Goal: Information Seeking & Learning: Learn about a topic

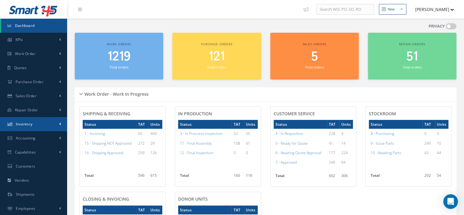
click at [28, 122] on span "Inventory" at bounding box center [24, 123] width 17 height 5
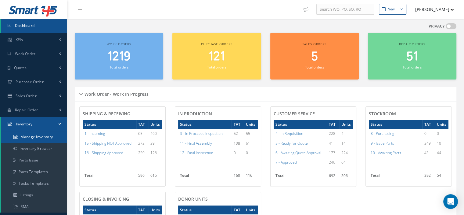
click at [31, 135] on link "Manage Inventory" at bounding box center [34, 137] width 66 height 12
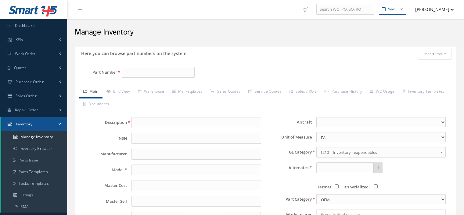
click at [137, 71] on input "Part Number" at bounding box center [158, 72] width 73 height 11
type input "822-1044-004"
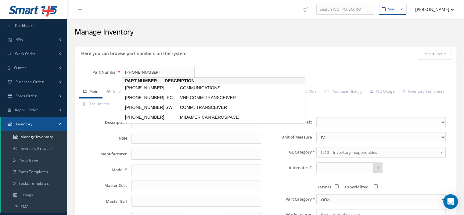
click at [137, 87] on span "822-1044-004" at bounding box center [151, 88] width 55 height 6
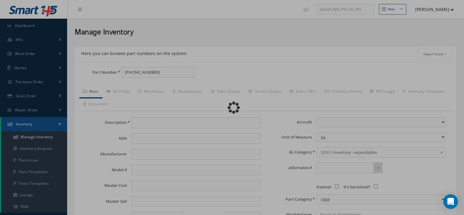
type input "COMMUNICATIONS"
type input "COLLINS"
type input "VHF-700B"
type input "0.00"
select select
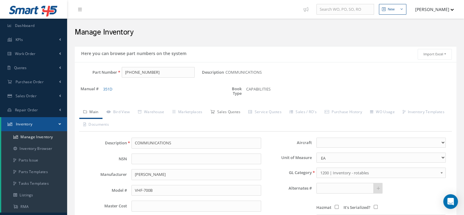
type input "822-1044-004"
click at [221, 113] on link "Sales Quotes" at bounding box center [225, 112] width 38 height 13
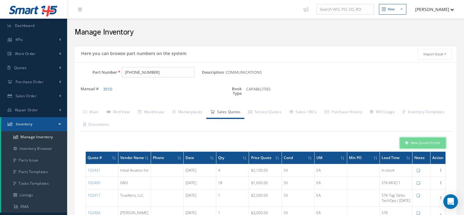
click at [428, 141] on button "New Quote (From)" at bounding box center [423, 142] width 46 height 11
type input "COMMUNICATIONS"
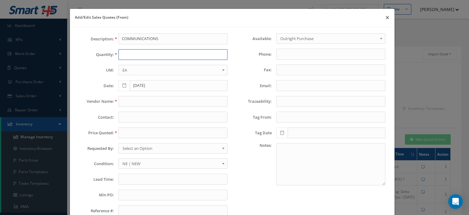
click at [131, 56] on input "text" at bounding box center [172, 54] width 109 height 11
type input "1"
click at [127, 96] on input "text" at bounding box center [172, 101] width 109 height 11
click at [125, 100] on input "text" at bounding box center [172, 101] width 109 height 11
paste input "RELIANCE AIRCRAFT INTERNATIONAL"
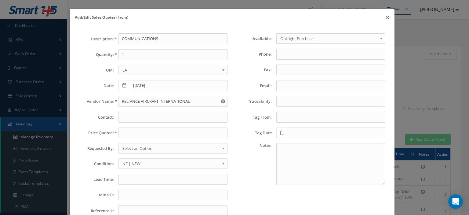
type input "Reliance Aircraft International, LLC"
click at [124, 130] on input "text" at bounding box center [172, 132] width 109 height 11
paste input "1,000.00"
click at [125, 133] on input "1,000.00" at bounding box center [172, 132] width 109 height 11
type input "1000.00"
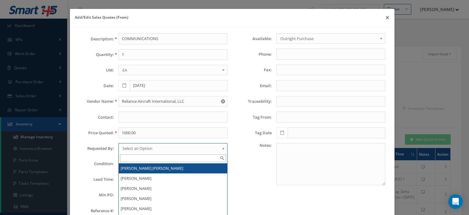
click at [128, 151] on link "Select an Option" at bounding box center [172, 148] width 109 height 10
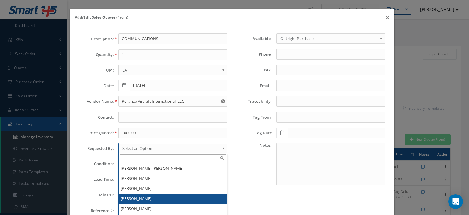
click at [137, 197] on li "[PERSON_NAME]" at bounding box center [173, 198] width 108 height 10
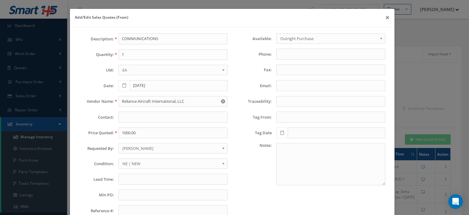
click at [168, 160] on span "NE | NEW" at bounding box center [170, 163] width 97 height 7
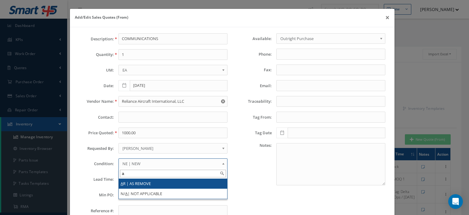
type input "a"
click at [151, 183] on li "A R | AS REMOVE" at bounding box center [173, 183] width 108 height 10
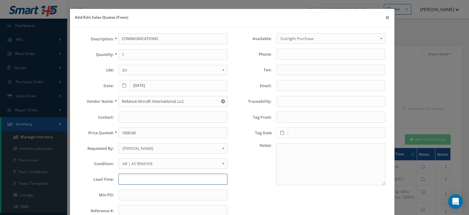
click at [137, 178] on input "text" at bounding box center [172, 178] width 109 height 11
type input "STK"
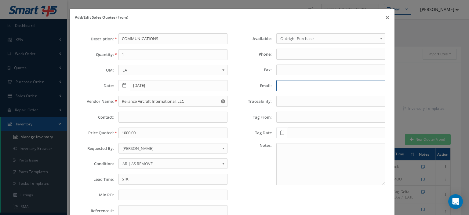
click at [284, 86] on input "Email:" at bounding box center [330, 85] width 109 height 11
paste input "lesleyb@relianceaircraft.com"
type input "lesleyb@relianceaircraft.com"
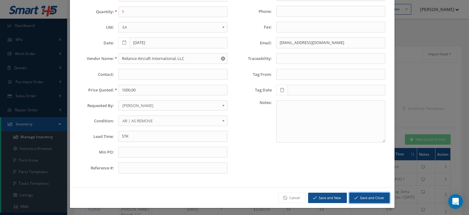
click at [366, 198] on button "Save and Close" at bounding box center [369, 197] width 40 height 11
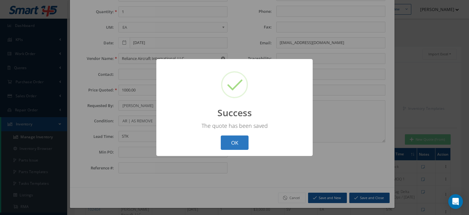
click at [237, 144] on button "OK" at bounding box center [235, 142] width 28 height 14
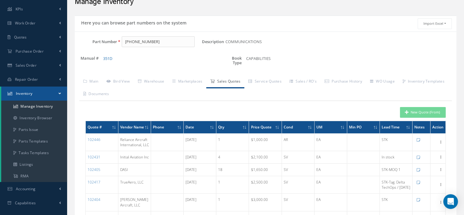
scroll to position [0, 0]
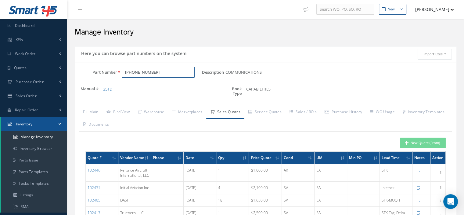
drag, startPoint x: 157, startPoint y: 73, endPoint x: 91, endPoint y: 68, distance: 66.4
click at [91, 68] on div "Part Number 822-1044-004" at bounding box center [138, 72] width 127 height 11
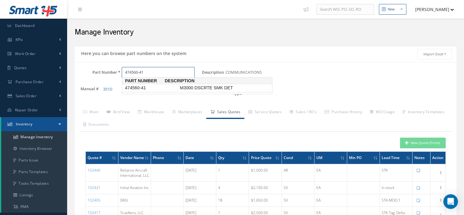
click at [147, 89] on span "474560-41" at bounding box center [151, 88] width 55 height 6
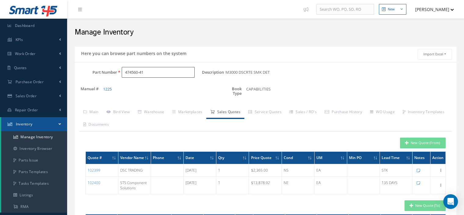
drag, startPoint x: 151, startPoint y: 74, endPoint x: 124, endPoint y: 72, distance: 26.6
click at [124, 72] on input "474560-41" at bounding box center [158, 72] width 73 height 11
type input "474560-41"
click at [38, 107] on link "Repair Order" at bounding box center [33, 110] width 67 height 14
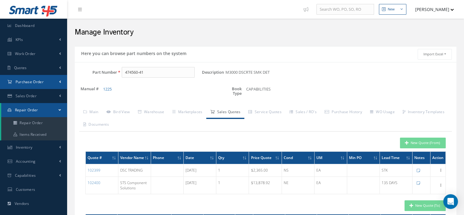
click at [35, 83] on span "Purchase Order" at bounding box center [30, 81] width 28 height 5
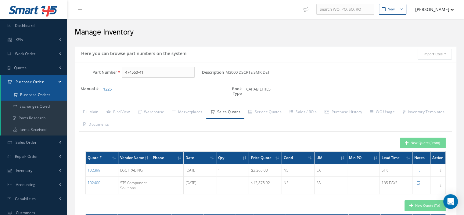
click at [36, 92] on a=1&status_id=2&status_id=3&status_id=5&collapsedFilters"] "Purchase Orders" at bounding box center [34, 95] width 66 height 12
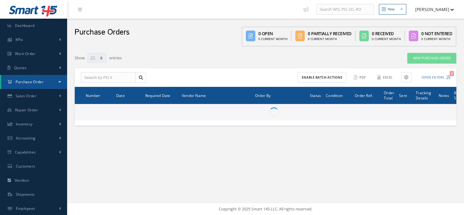
select select "25"
click at [92, 76] on input "text" at bounding box center [108, 77] width 55 height 11
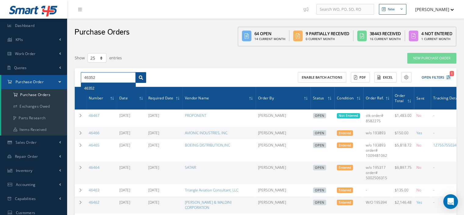
type input "46352"
click at [142, 79] on icon at bounding box center [141, 77] width 4 height 4
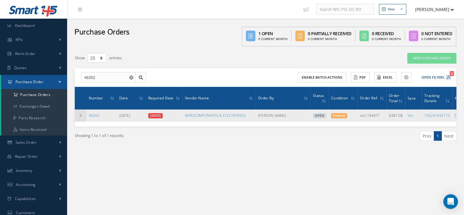
click at [83, 118] on td at bounding box center [81, 115] width 12 height 12
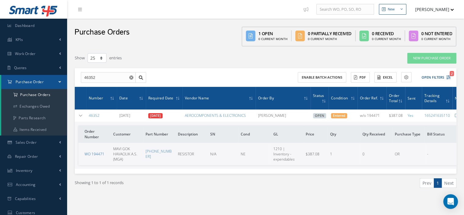
click at [99, 154] on link "WO 194471" at bounding box center [95, 153] width 20 height 5
click at [60, 80] on span at bounding box center [60, 81] width 2 height 5
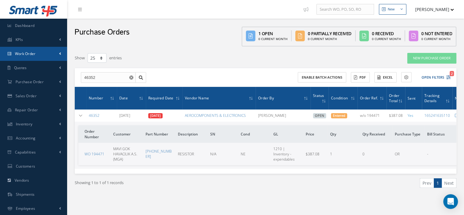
click at [42, 52] on link "Work Order" at bounding box center [33, 54] width 67 height 14
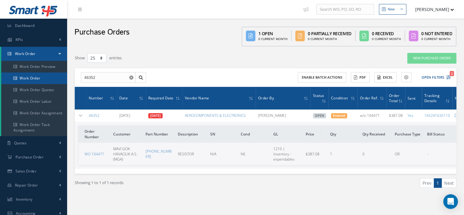
click at [42, 78] on link "Work Order" at bounding box center [34, 78] width 66 height 12
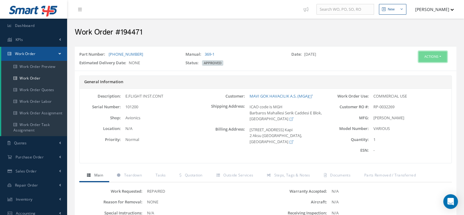
click at [440, 55] on button "Actions" at bounding box center [433, 56] width 28 height 11
click at [420, 90] on link "Part Issue" at bounding box center [423, 93] width 49 height 8
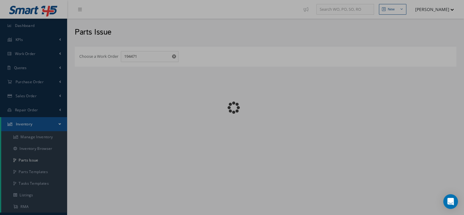
checkbox input "false"
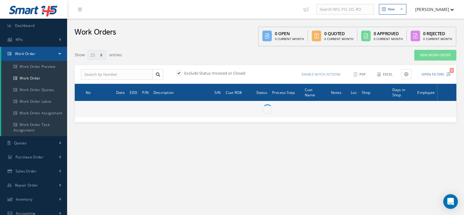
select select "25"
click at [121, 79] on input "text" at bounding box center [117, 74] width 72 height 11
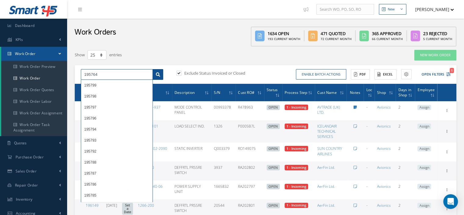
type input "195764"
click at [158, 75] on icon at bounding box center [158, 74] width 4 height 4
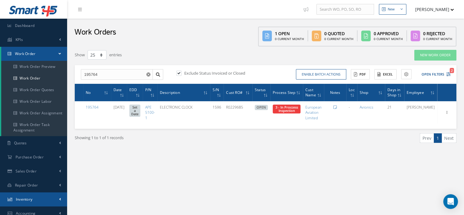
click at [30, 197] on span "Inventory" at bounding box center [24, 198] width 17 height 5
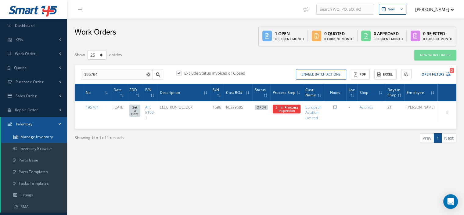
click at [45, 138] on link "Manage Inventory" at bounding box center [34, 137] width 66 height 12
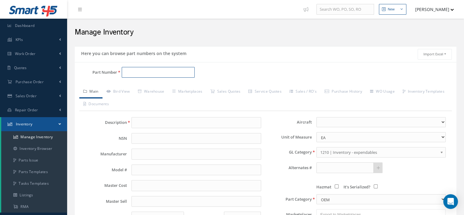
click at [147, 73] on input "Part Number" at bounding box center [158, 72] width 73 height 11
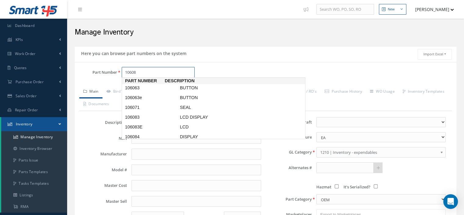
type input "106084"
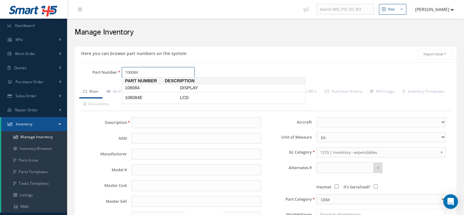
click at [144, 88] on span "106084" at bounding box center [151, 88] width 55 height 6
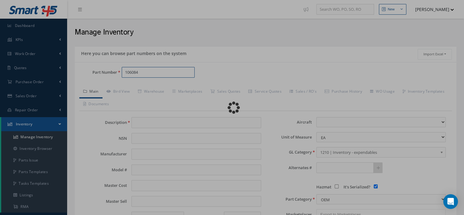
type input "DISPLAY"
type input "COBAHAM"
type input "0.00"
select select
checkbox input "true"
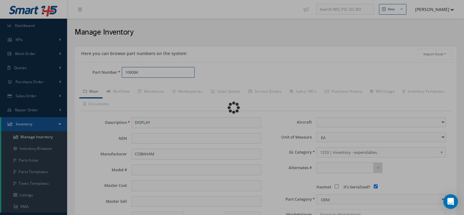
type textarea "for p/n APE5100 & APE 5100-1 and APE 5110 CAN BE REPAIRED @ TMW $1350 -- Oscar …"
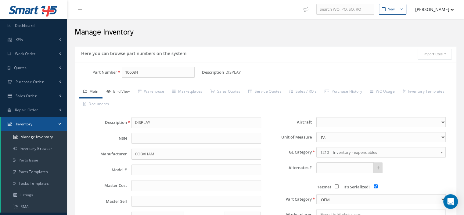
click at [130, 91] on link "Bird View" at bounding box center [118, 91] width 31 height 13
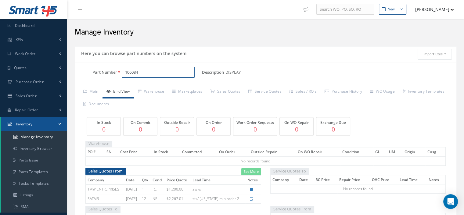
drag, startPoint x: 154, startPoint y: 71, endPoint x: 126, endPoint y: 74, distance: 28.3
click at [126, 74] on input "106084" at bounding box center [158, 72] width 73 height 11
click at [93, 94] on link "Main" at bounding box center [90, 91] width 23 height 13
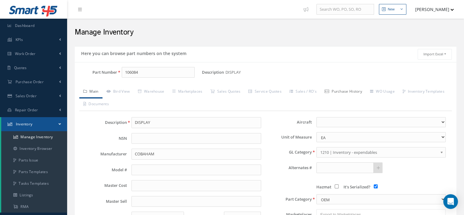
click at [349, 90] on link "Purchase History" at bounding box center [343, 91] width 45 height 13
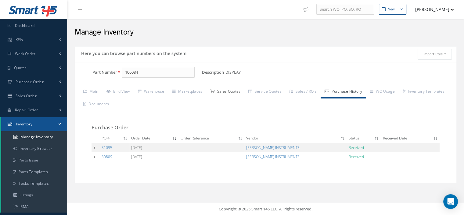
click at [230, 92] on link "Sales Quotes" at bounding box center [225, 91] width 38 height 13
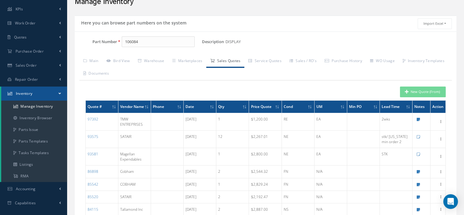
scroll to position [61, 0]
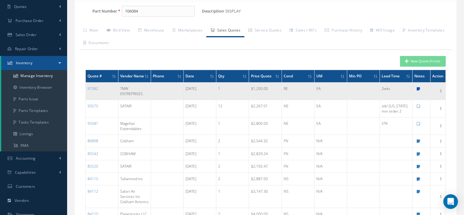
click at [418, 91] on icon at bounding box center [418, 89] width 3 height 4
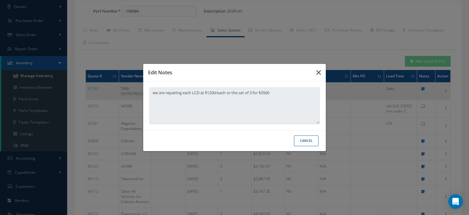
click at [320, 73] on icon "button" at bounding box center [318, 72] width 5 height 7
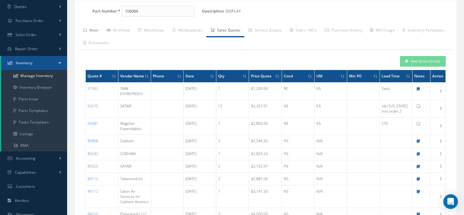
click at [98, 30] on link "Main" at bounding box center [90, 30] width 23 height 13
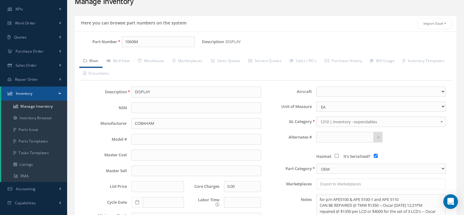
scroll to position [0, 0]
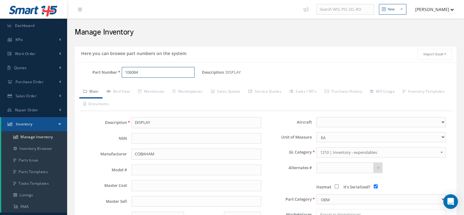
drag, startPoint x: 144, startPoint y: 71, endPoint x: 120, endPoint y: 67, distance: 25.0
click at [120, 67] on div "106084" at bounding box center [159, 72] width 85 height 11
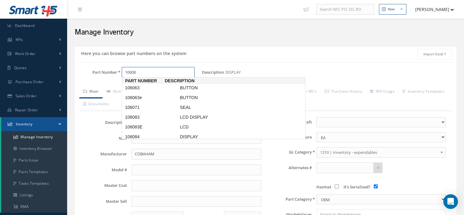
type input "106083"
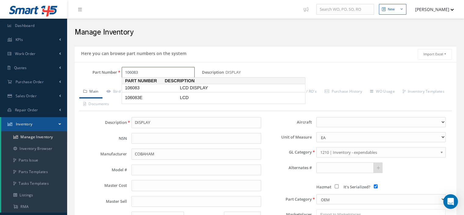
click at [139, 85] on span "106083" at bounding box center [151, 88] width 55 height 6
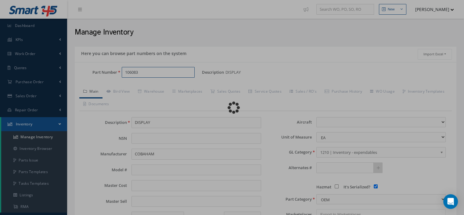
type input "LCD DISPLAY"
type input "AIR PERCISION"
type input "1200.00"
select select
type textarea "for p/n APE5100 & APE 5100-1 and APE 5110 CAN BE REPAIRED @ TMW $1200 -- Oscar …"
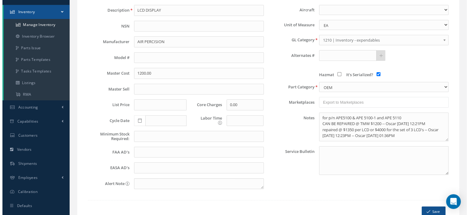
scroll to position [20, 0]
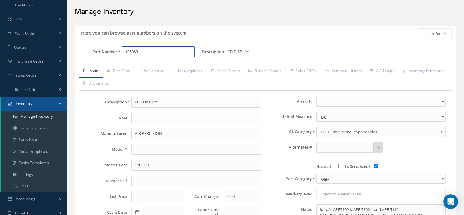
drag, startPoint x: 143, startPoint y: 54, endPoint x: 126, endPoint y: 52, distance: 17.3
click at [124, 52] on input "106083" at bounding box center [158, 51] width 73 height 11
type input "106083"
click at [237, 74] on link "Sales Quotes" at bounding box center [225, 71] width 38 height 13
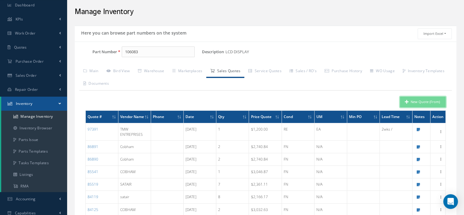
click at [403, 102] on button "New Quote (From)" at bounding box center [423, 101] width 46 height 11
type input "LCD DISPLAY"
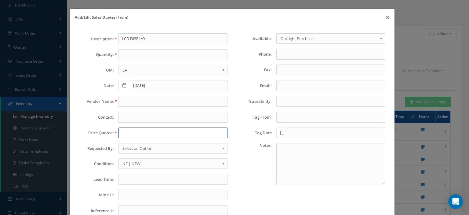
click at [123, 130] on input "text" at bounding box center [172, 132] width 109 height 11
paste input "2,65786"
click at [123, 132] on input "2,65786" at bounding box center [172, 132] width 109 height 11
type input "265786"
click at [135, 147] on span "Select an Option" at bounding box center [170, 147] width 97 height 7
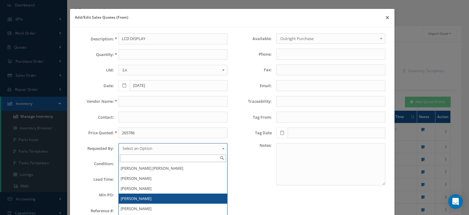
click at [143, 199] on li "[PERSON_NAME]" at bounding box center [173, 198] width 108 height 10
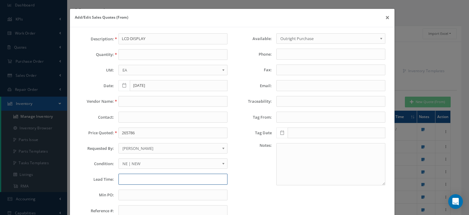
click at [136, 176] on input "text" at bounding box center [172, 178] width 109 height 11
type input "STK"
click at [140, 97] on input "text" at bounding box center [172, 101] width 109 height 11
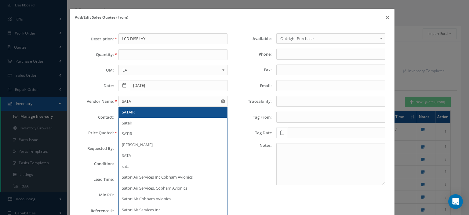
click at [136, 109] on div "SATAIR" at bounding box center [173, 112] width 102 height 6
type input "SATAIR"
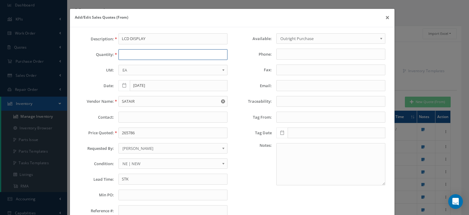
click at [126, 53] on input "text" at bounding box center [172, 54] width 109 height 11
type input "9"
click at [136, 178] on input "STK" at bounding box center [172, 178] width 109 height 11
paste input "Washington (IAD)"
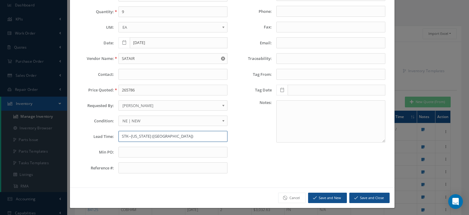
type input "STK--Washington (IAD)"
click at [365, 198] on button "Save and Close" at bounding box center [369, 197] width 40 height 11
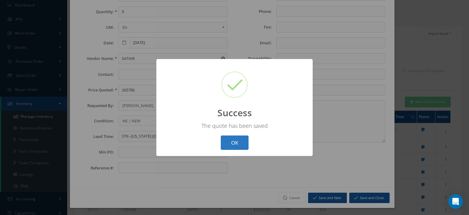
click at [238, 146] on button "OK" at bounding box center [235, 142] width 28 height 14
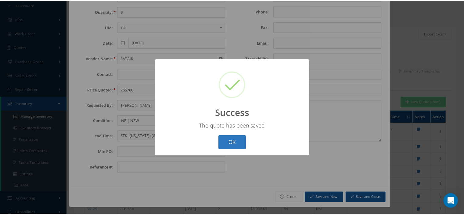
scroll to position [0, 0]
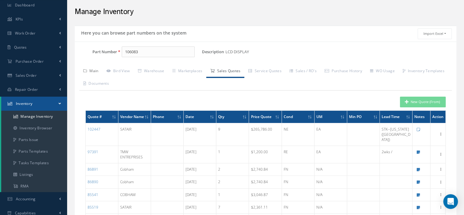
click at [96, 72] on link "Main" at bounding box center [90, 71] width 23 height 13
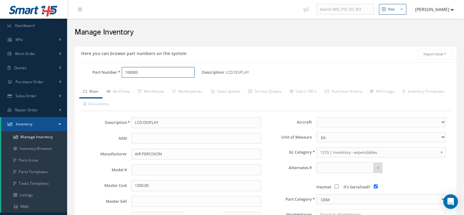
drag, startPoint x: 154, startPoint y: 72, endPoint x: 112, endPoint y: 72, distance: 42.4
click at [112, 72] on div "Part Number 106083" at bounding box center [138, 72] width 127 height 11
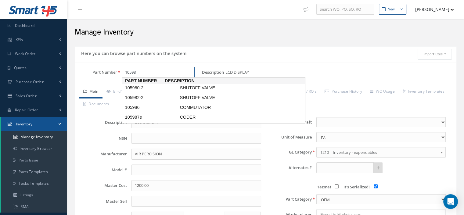
type input "105986"
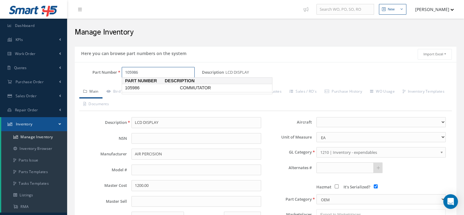
click at [132, 85] on span "105986" at bounding box center [151, 88] width 55 height 6
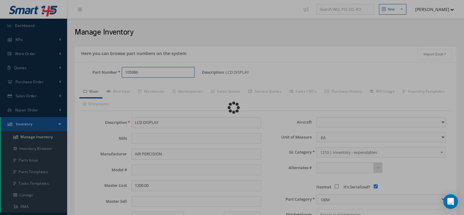
type input "COMMUTATOR"
type input "Unknown"
select select
type textarea "FOR P/N APE5100-1 *"
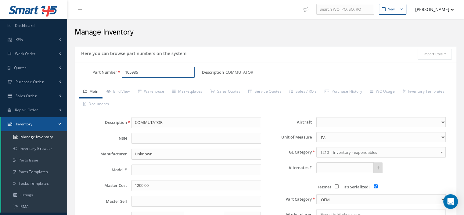
drag, startPoint x: 144, startPoint y: 71, endPoint x: 110, endPoint y: 72, distance: 34.2
click at [110, 72] on div "Part Number 105986" at bounding box center [138, 72] width 127 height 11
type input "105986"
click at [238, 94] on link "Sales Quotes" at bounding box center [225, 91] width 38 height 13
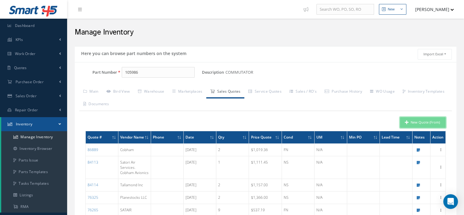
click at [410, 120] on button "New Quote (From)" at bounding box center [423, 122] width 46 height 11
type input "COMMUTATOR"
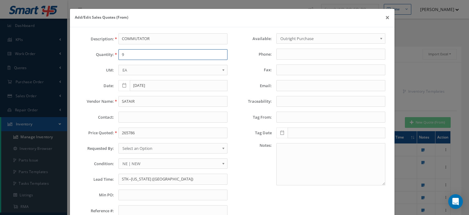
click at [135, 54] on input "9" at bounding box center [172, 54] width 109 height 11
click at [124, 132] on input "265786" at bounding box center [172, 132] width 109 height 11
paste input "98879"
click at [126, 132] on input "98879" at bounding box center [172, 132] width 109 height 11
type input "988.79"
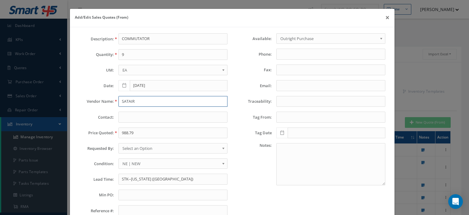
click at [134, 101] on input "SATAIR" at bounding box center [172, 101] width 109 height 11
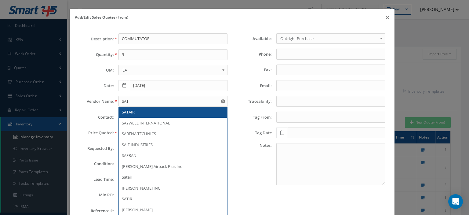
click at [135, 114] on div "SATAIR" at bounding box center [173, 112] width 102 height 6
type input "SATAIR"
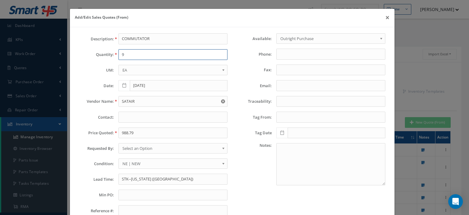
click at [126, 54] on input "9" at bounding box center [172, 54] width 109 height 11
type input "7"
click at [131, 173] on input "STK--Washington (IAD)" at bounding box center [172, 178] width 109 height 11
click at [160, 177] on input "STK--" at bounding box center [172, 178] width 109 height 11
paste input "Washington (IAD)"
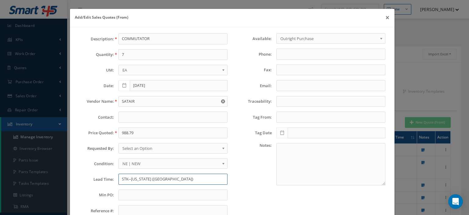
scroll to position [43, 0]
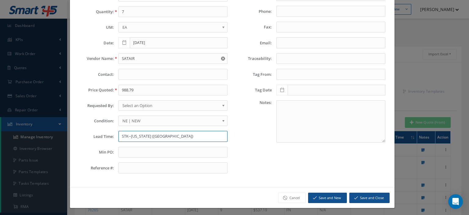
type input "STK--Washington (IAD)"
click at [371, 196] on button "Save and Close" at bounding box center [369, 197] width 40 height 11
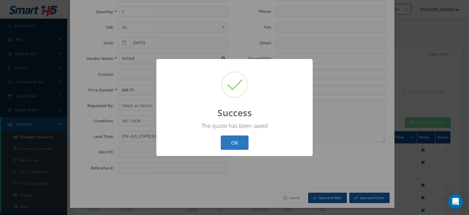
click at [237, 140] on button "OK" at bounding box center [235, 142] width 28 height 14
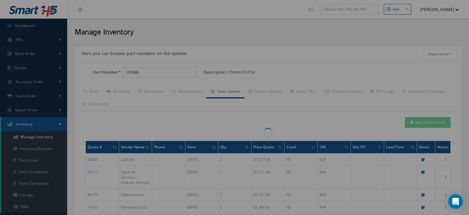
scroll to position [0, 0]
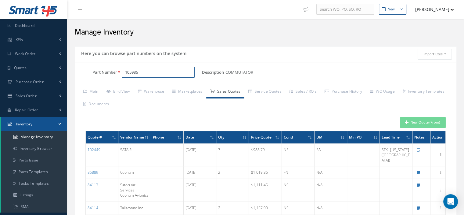
drag, startPoint x: 148, startPoint y: 73, endPoint x: 82, endPoint y: 72, distance: 65.3
click at [82, 72] on div "Part Number 105986" at bounding box center [138, 72] width 127 height 11
type input "\"
click at [131, 75] on input "Part Number" at bounding box center [158, 72] width 73 height 11
paste input "106084"
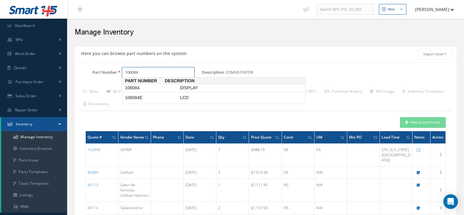
click at [148, 89] on span "106084" at bounding box center [151, 88] width 55 height 6
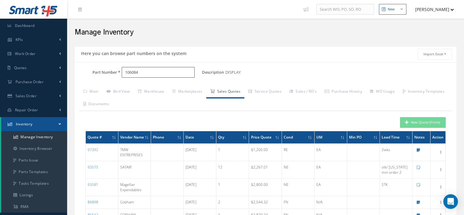
type input "106084"
click at [407, 122] on icon "button" at bounding box center [407, 122] width 4 height 4
type input "DISPLAY"
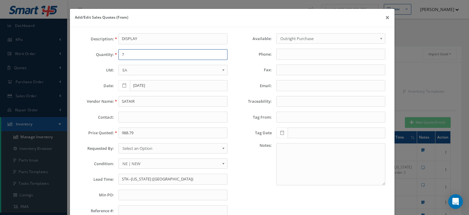
click at [127, 54] on input "7" at bounding box center [172, 54] width 109 height 11
type input "1"
click at [125, 97] on input "SATAIR" at bounding box center [172, 101] width 109 height 11
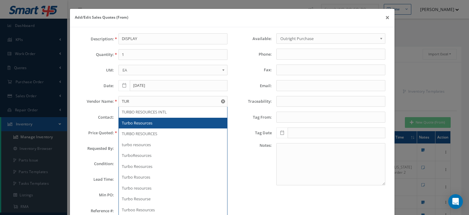
click at [140, 123] on span "Turbo Resources" at bounding box center [137, 122] width 31 height 5
type input "Turbo Resources"
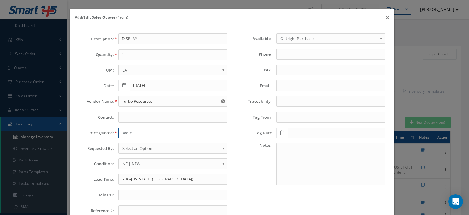
click at [127, 129] on input "988.79" at bounding box center [172, 132] width 109 height 11
paste input "2000.00"
type input "2000.00"
click at [142, 150] on span "Select an Option" at bounding box center [170, 147] width 97 height 7
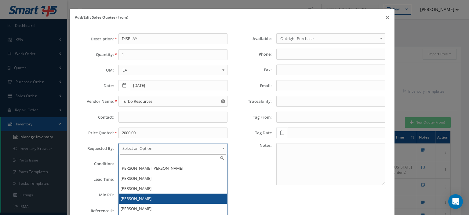
click at [144, 194] on li "[PERSON_NAME]" at bounding box center [173, 198] width 108 height 10
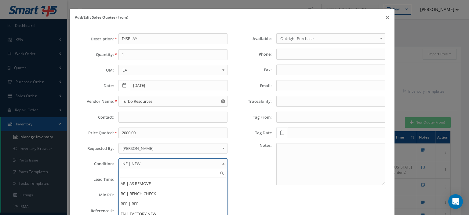
click at [138, 160] on span "NE | NEW" at bounding box center [170, 163] width 97 height 7
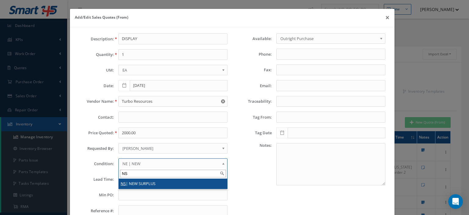
type input "NS"
click at [139, 181] on li "NS | NEW SURPLUS" at bounding box center [173, 183] width 108 height 10
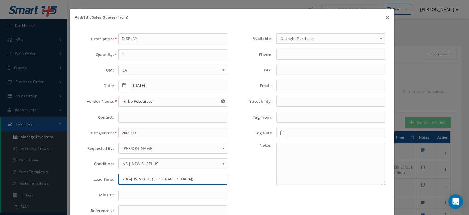
click at [137, 180] on input "STK--Washington (IAD)" at bounding box center [172, 178] width 109 height 11
type input "STK"
click at [134, 192] on input "text" at bounding box center [172, 194] width 109 height 11
type input "100"
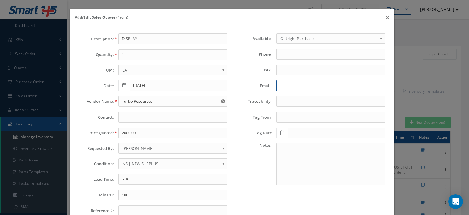
click at [287, 88] on input "Email:" at bounding box center [330, 85] width 109 height 11
paste input "AbrahamSiria@TurboResources.com"
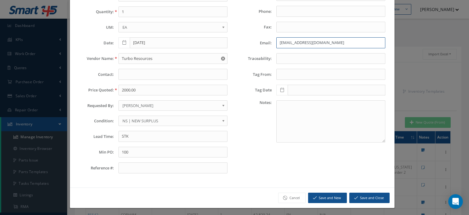
type input "AbrahamSiria@TurboResources.com"
click at [380, 196] on button "Save and Close" at bounding box center [369, 197] width 40 height 11
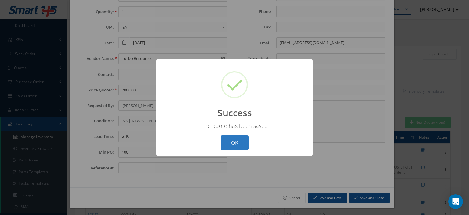
click at [243, 144] on button "OK" at bounding box center [235, 142] width 28 height 14
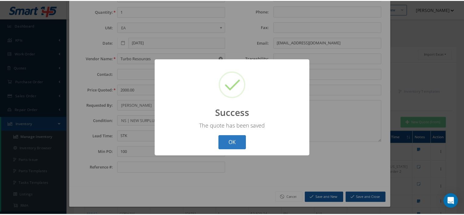
scroll to position [0, 0]
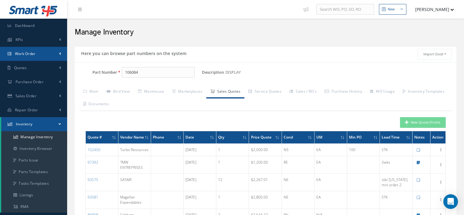
click at [27, 56] on link "Work Order" at bounding box center [33, 54] width 67 height 14
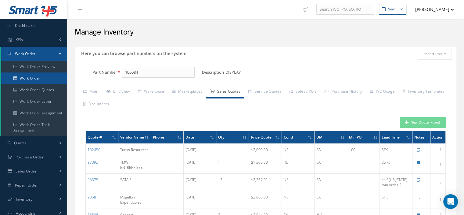
click at [25, 77] on link "Work Order" at bounding box center [34, 78] width 66 height 12
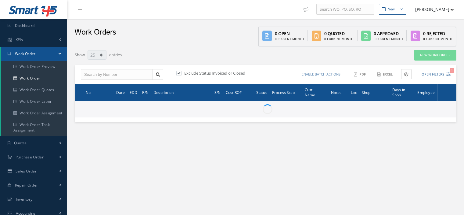
select select "25"
click at [110, 74] on input "text" at bounding box center [117, 74] width 72 height 11
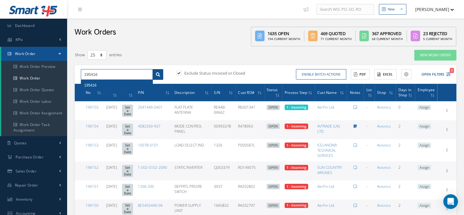
type input "195416"
click at [158, 76] on icon at bounding box center [158, 74] width 4 height 4
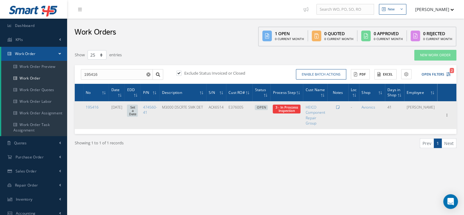
click at [288, 110] on span "Elapsed Time: 5d 23h 53m Attached At: 08/05/2025 Attached By: Ictiandro Rodrigu…" at bounding box center [287, 108] width 28 height 9
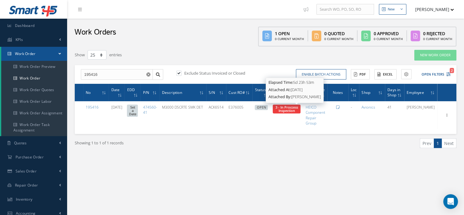
click at [292, 108] on span "3 - In Proccess Inspection" at bounding box center [287, 109] width 23 height 8
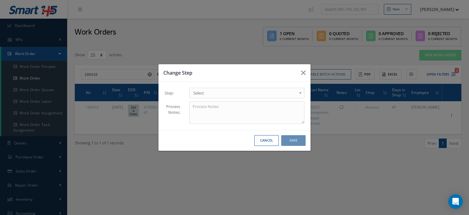
click at [283, 94] on span "Select" at bounding box center [244, 92] width 103 height 7
click at [296, 141] on button "Save" at bounding box center [293, 140] width 24 height 11
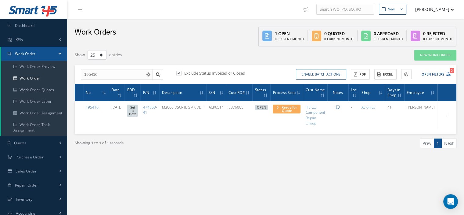
click at [148, 75] on use "Reset" at bounding box center [149, 74] width 4 height 4
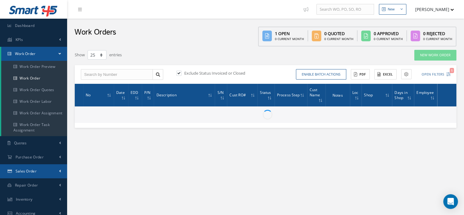
scroll to position [104, 0]
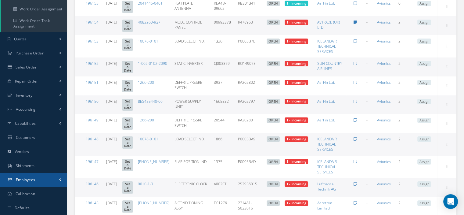
click at [38, 183] on link "Employees" at bounding box center [33, 179] width 67 height 14
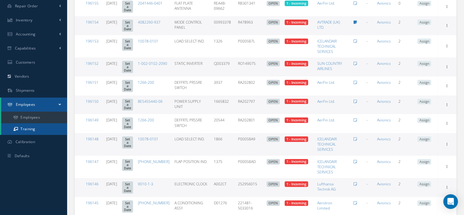
click at [41, 129] on link "Training" at bounding box center [34, 129] width 66 height 12
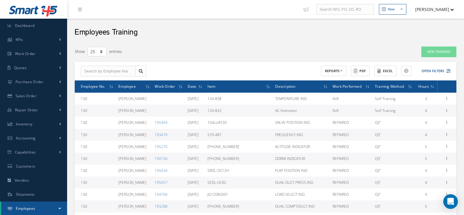
select select "25"
click at [110, 73] on input "text" at bounding box center [108, 71] width 55 height 11
click at [107, 77] on div "[PERSON_NAME]" at bounding box center [108, 81] width 54 height 11
type input "[PERSON_NAME]"
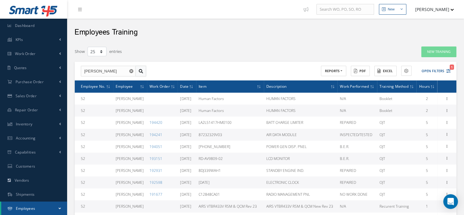
click at [142, 71] on icon at bounding box center [141, 71] width 4 height 4
click at [448, 70] on icon "1" at bounding box center [449, 71] width 4 height 4
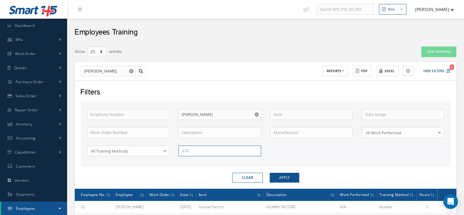
click at [219, 152] on input "text" at bounding box center [220, 150] width 82 height 11
type input "44-20-04"
click at [287, 174] on button "Apply" at bounding box center [285, 177] width 30 height 10
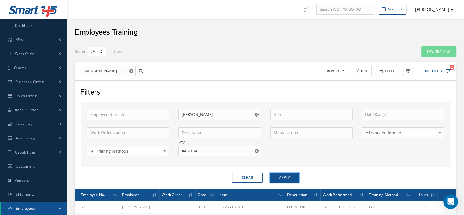
scroll to position [79, 0]
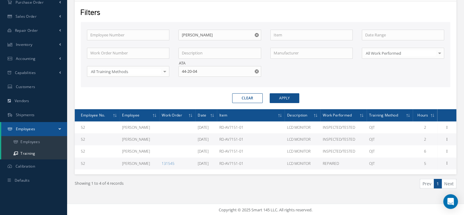
click at [256, 72] on use "Reset" at bounding box center [257, 71] width 4 height 4
click at [287, 33] on input "text" at bounding box center [311, 35] width 82 height 11
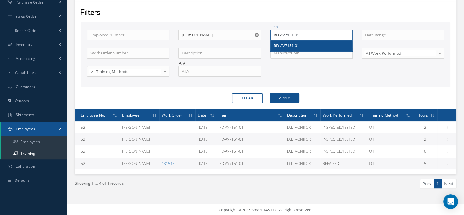
type input "RD-AV7151-01"
click at [321, 46] on div "RD-AV7151-01" at bounding box center [312, 46] width 76 height 6
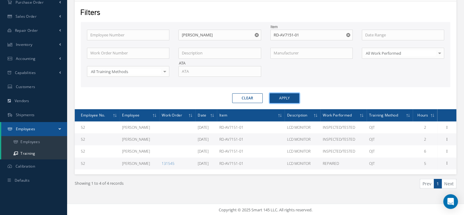
click at [283, 96] on button "Apply" at bounding box center [285, 98] width 30 height 10
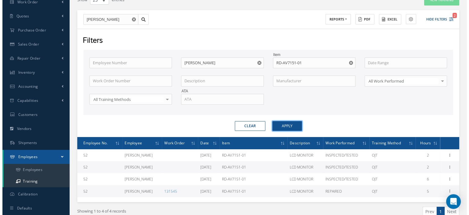
scroll to position [79, 0]
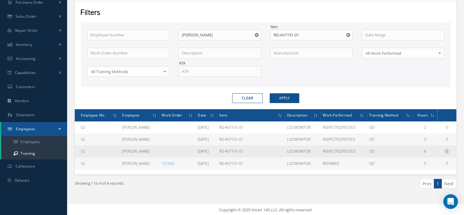
click at [448, 150] on icon at bounding box center [447, 150] width 6 height 5
click at [419, 155] on link "Edit" at bounding box center [419, 155] width 48 height 8
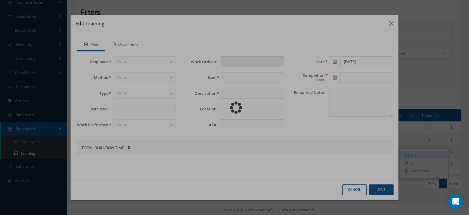
type input "[PERSON_NAME]"
type input "RD-AV7151-01"
type input "LCD MONITOR"
type input "44-20-04"
type input "[DATE]"
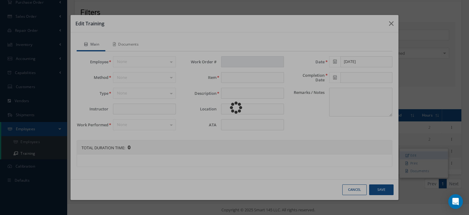
type input "[DATE]"
type textarea "Self instructed under the supervision of the chief inspector. Subject: RD-AV715…"
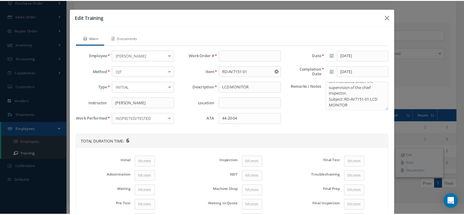
scroll to position [0, 0]
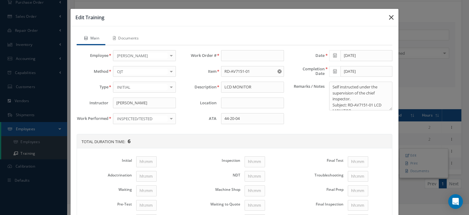
click at [0, 0] on icon "button" at bounding box center [0, 0] width 0 height 0
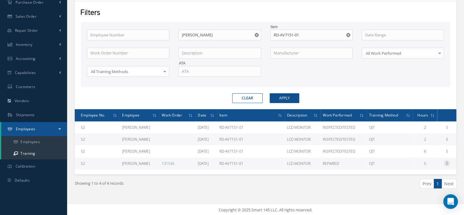
click at [447, 161] on icon at bounding box center [447, 162] width 6 height 5
click at [410, 184] on link "Documents" at bounding box center [419, 183] width 48 height 8
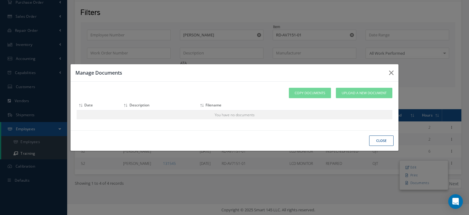
click at [0, 0] on button "close" at bounding box center [0, 0] width 0 height 0
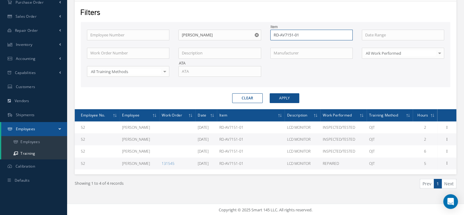
click at [310, 34] on input "RD-AV7151-01" at bounding box center [311, 35] width 82 height 11
click at [293, 35] on input "RD-AV7151-02" at bounding box center [311, 35] width 82 height 11
type input "RD-AV7201-02"
click at [280, 44] on span "RD-AV7201-02" at bounding box center [286, 45] width 25 height 5
click at [285, 99] on button "Apply" at bounding box center [285, 98] width 30 height 10
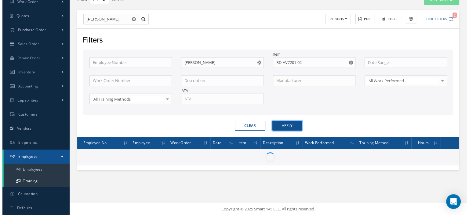
scroll to position [52, 0]
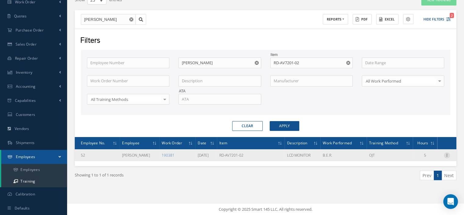
click at [447, 154] on icon at bounding box center [447, 154] width 6 height 5
click at [408, 176] on link "Documents" at bounding box center [419, 175] width 48 height 8
